Goal: Information Seeking & Learning: Learn about a topic

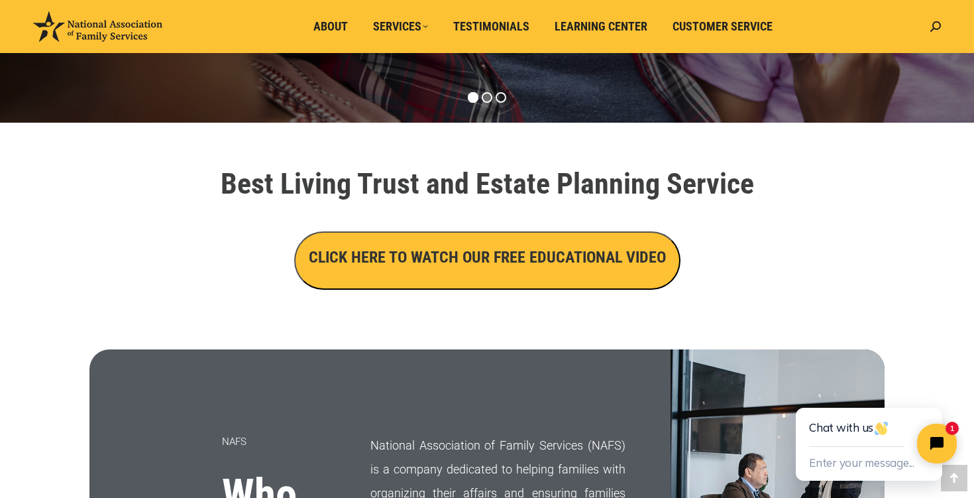
scroll to position [373, 0]
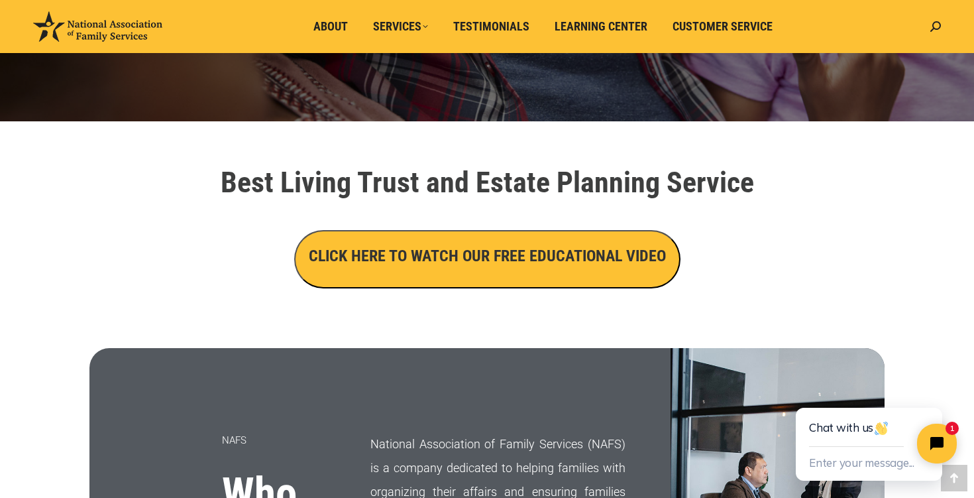
click at [459, 268] on button "CLICK HERE TO WATCH OUR FREE EDUCATIONAL VIDEO" at bounding box center [487, 259] width 386 height 58
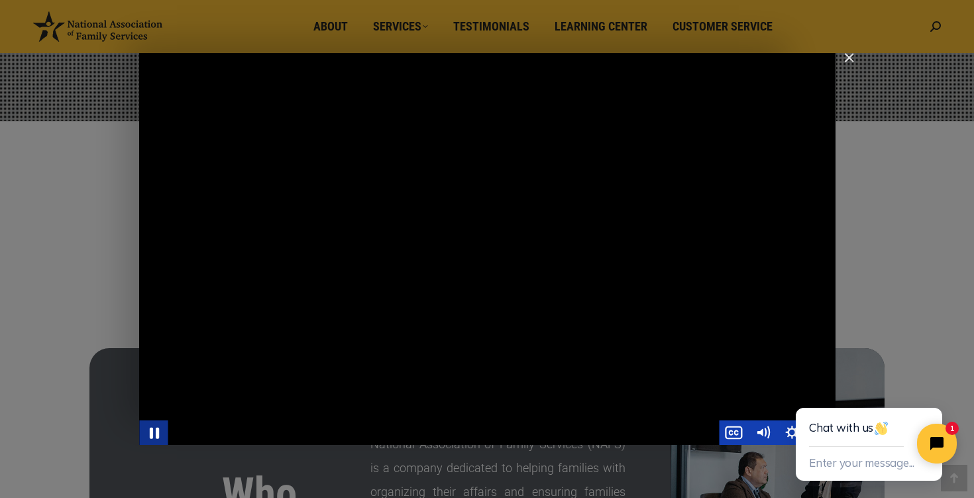
click at [156, 435] on icon "Pause" at bounding box center [153, 432] width 9 height 11
click at [159, 433] on icon "Play Video" at bounding box center [155, 431] width 35 height 29
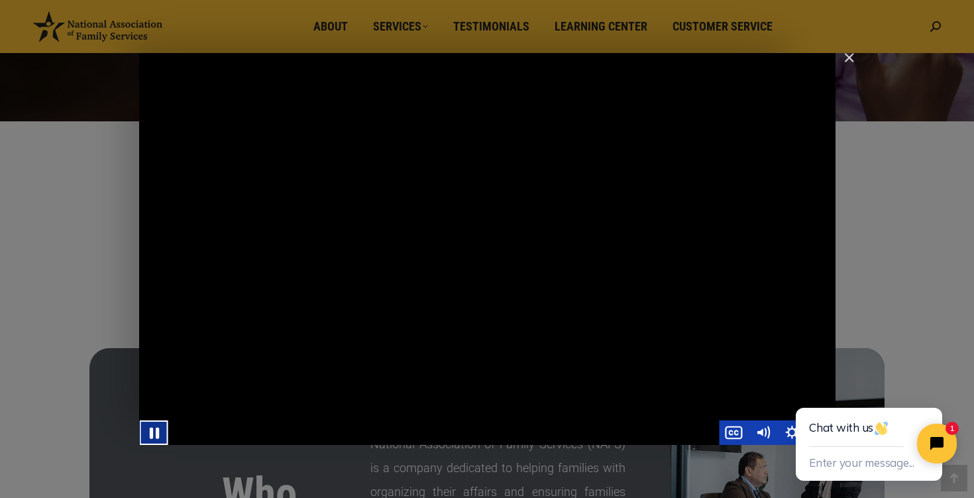
click at [155, 434] on icon "Pause" at bounding box center [153, 432] width 9 height 11
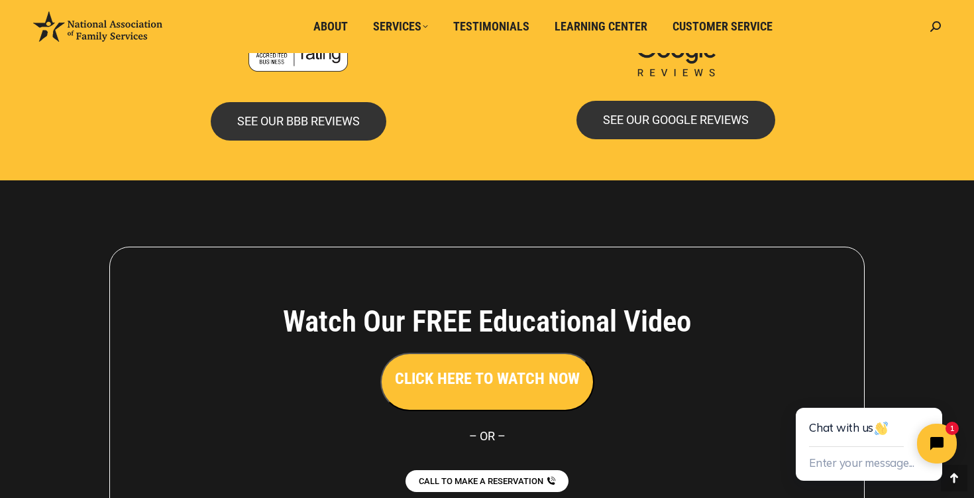
scroll to position [2982, 0]
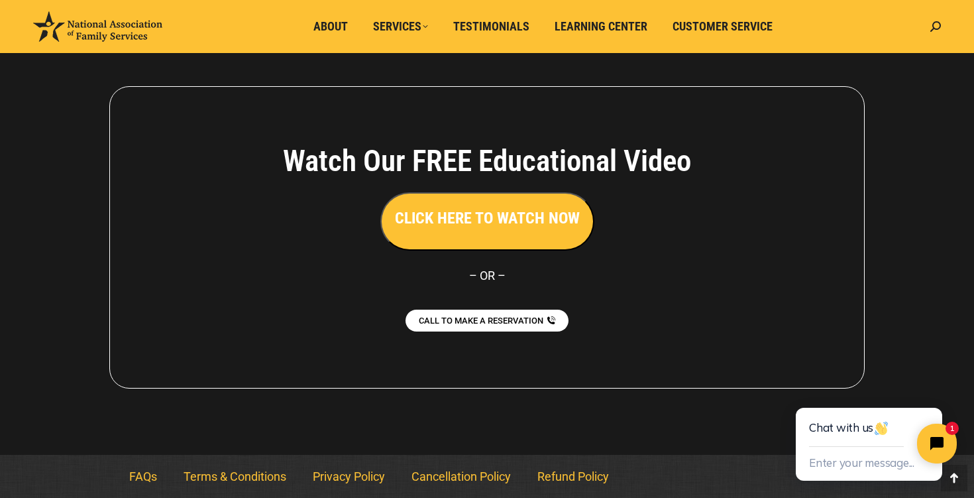
click at [476, 233] on button "CLICK HERE TO WATCH NOW" at bounding box center [487, 221] width 214 height 58
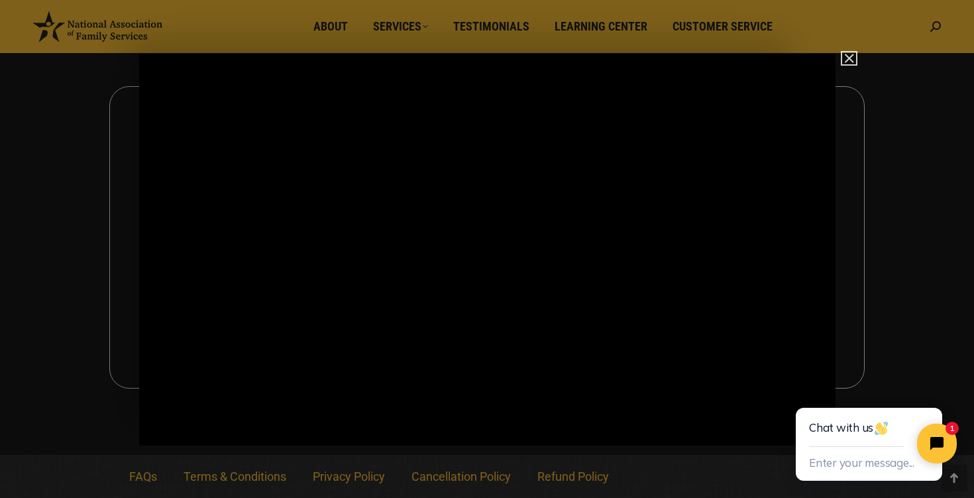
click at [849, 58] on img "Close" at bounding box center [843, 64] width 23 height 23
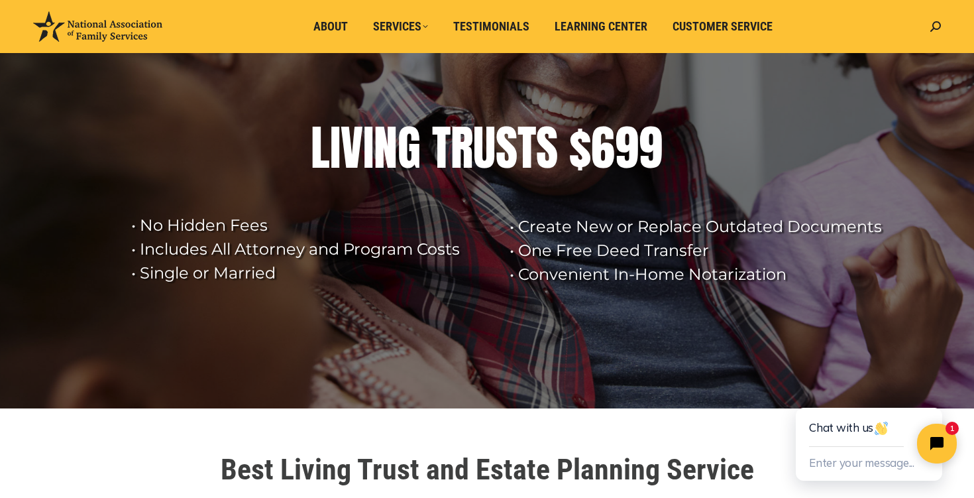
scroll to position [0, 0]
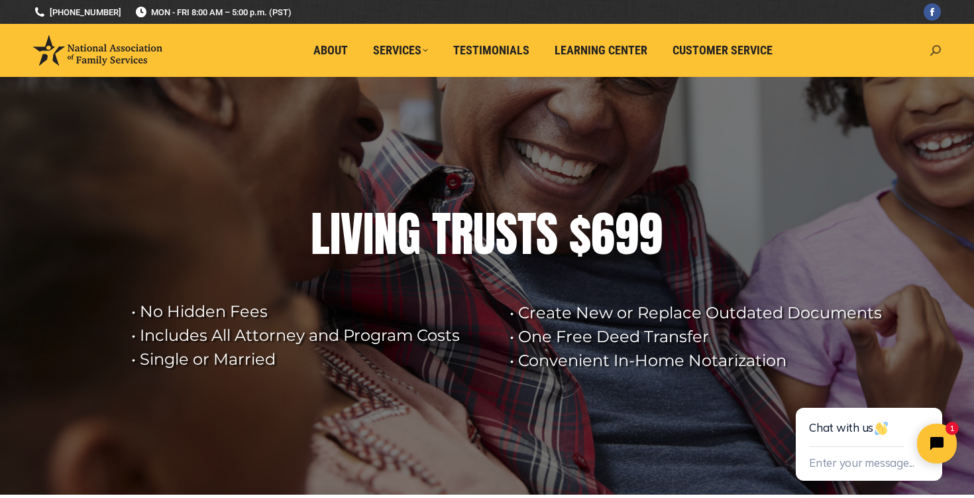
click at [932, 48] on icon at bounding box center [935, 50] width 11 height 11
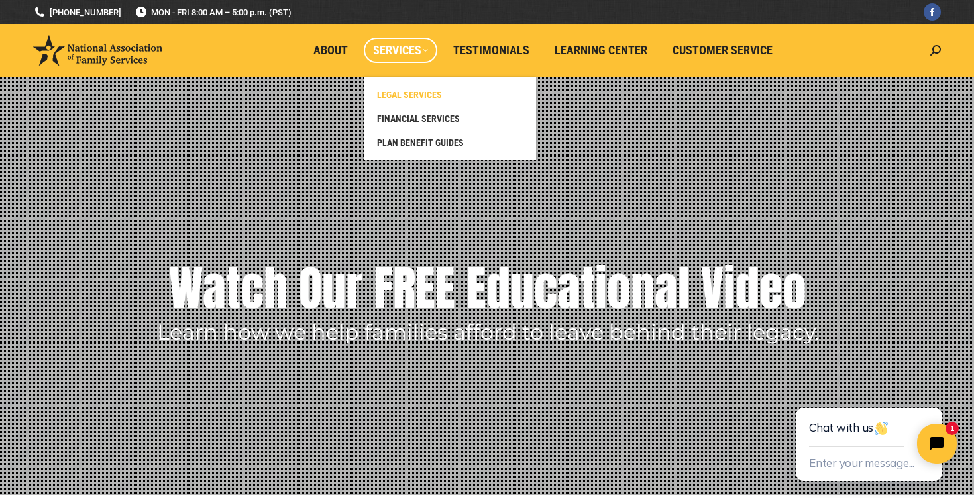
click at [415, 94] on span "LEGAL SERVICES" at bounding box center [409, 95] width 65 height 12
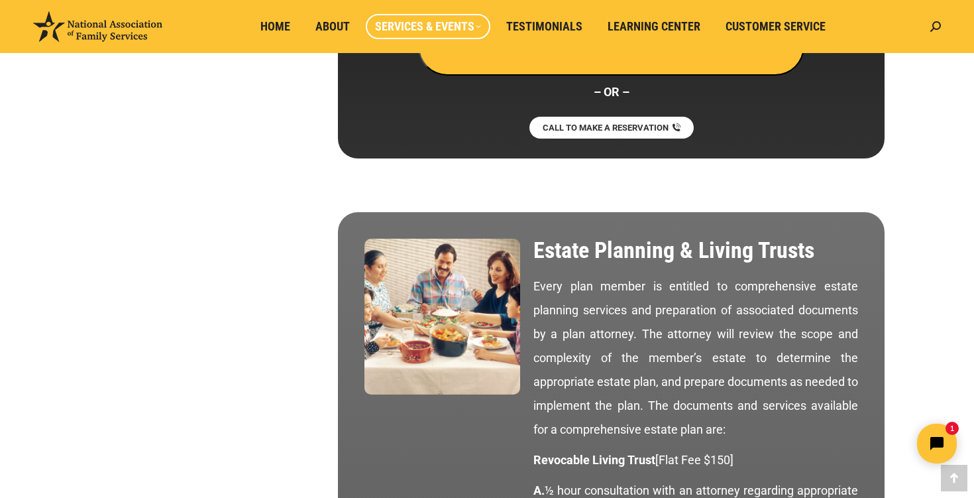
scroll to position [1036, 0]
